Goal: Task Accomplishment & Management: Complete application form

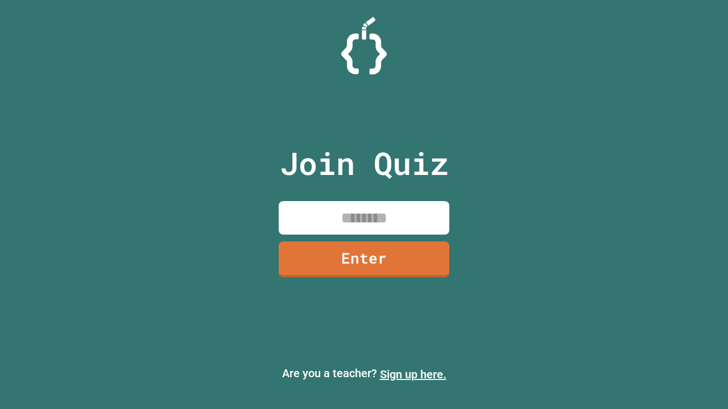
click at [413, 375] on link "Sign up here." at bounding box center [413, 375] width 67 height 14
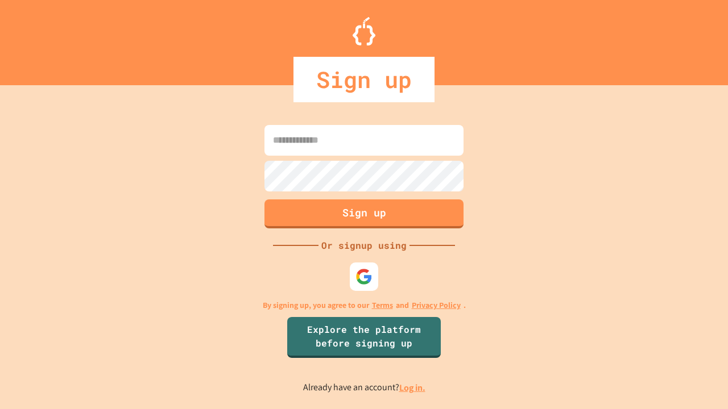
click at [413, 388] on link "Log in." at bounding box center [412, 388] width 26 height 12
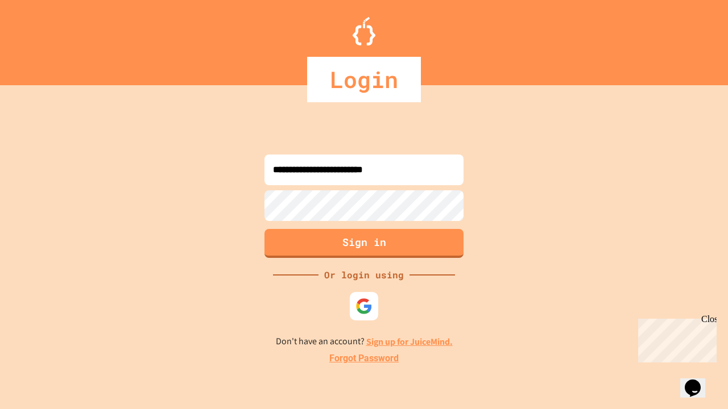
type input "**********"
